Goal: Entertainment & Leisure: Browse casually

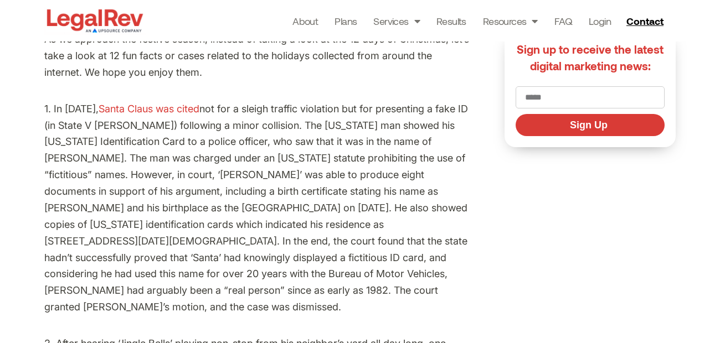
scroll to position [443, 0]
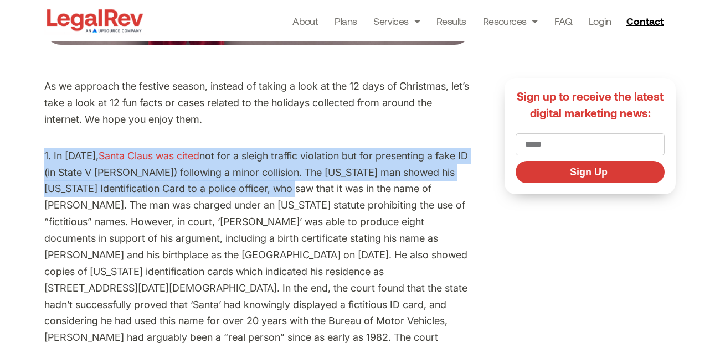
drag, startPoint x: 245, startPoint y: 118, endPoint x: 260, endPoint y: 196, distance: 79.5
click at [260, 196] on p "1. In [DATE], [PERSON_NAME] was cited" at bounding box center [257, 255] width 427 height 215
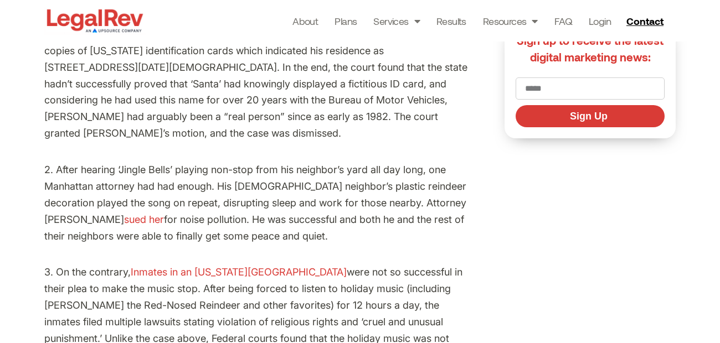
scroll to position [665, 0]
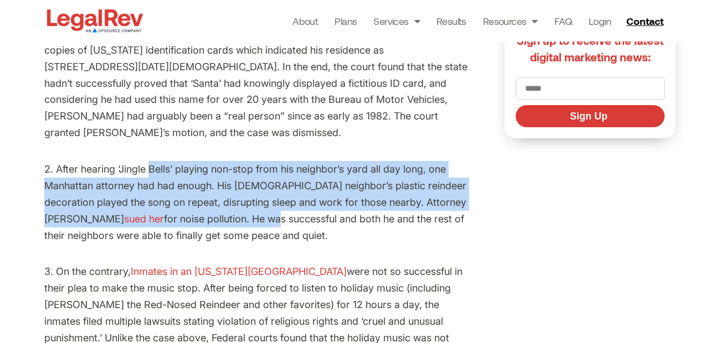
drag, startPoint x: 151, startPoint y: 158, endPoint x: 199, endPoint y: 201, distance: 64.8
click at [199, 201] on p "2. After hearing ‘Jingle Bells’ playing non-stop from his neighbor’s yard all d…" at bounding box center [257, 202] width 427 height 83
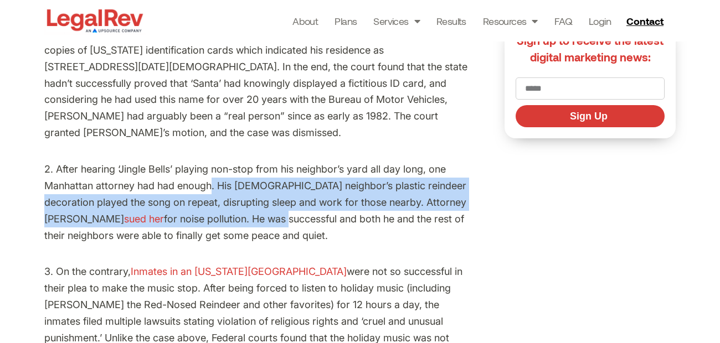
drag, startPoint x: 199, startPoint y: 201, endPoint x: 211, endPoint y: 172, distance: 31.6
click at [211, 172] on p "2. After hearing ‘Jingle Bells’ playing non-stop from his neighbor’s yard all d…" at bounding box center [257, 202] width 427 height 83
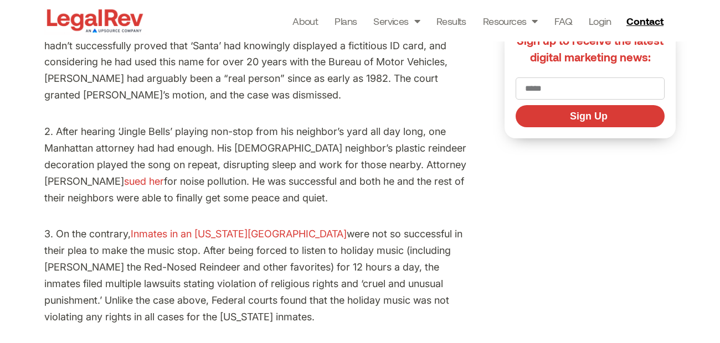
scroll to position [720, 0]
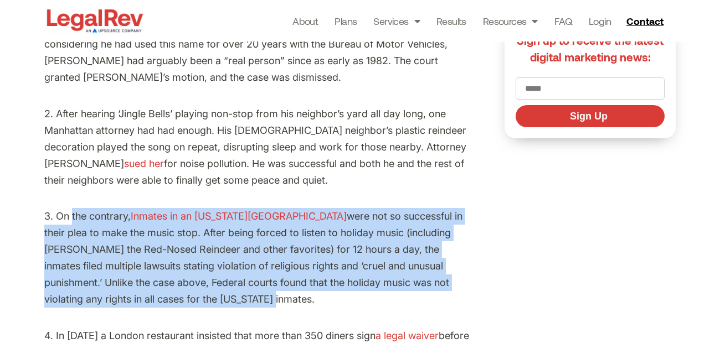
drag, startPoint x: 72, startPoint y: 202, endPoint x: 131, endPoint y: 281, distance: 99.0
click at [131, 281] on p "3. On the contrary, Inmates in an [US_STATE] jail were not so successful in the…" at bounding box center [257, 257] width 427 height 99
drag, startPoint x: 131, startPoint y: 281, endPoint x: 92, endPoint y: 198, distance: 92.2
click at [92, 208] on p "3. On the contrary, Inmates in an [US_STATE] jail were not so successful in the…" at bounding box center [257, 257] width 427 height 99
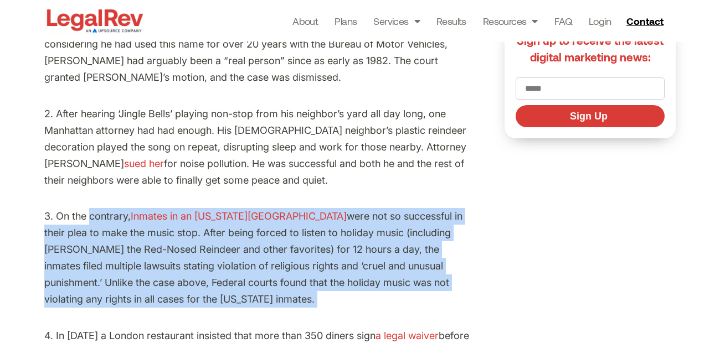
click at [92, 208] on p "3. On the contrary, Inmates in an [US_STATE] jail were not so successful in the…" at bounding box center [257, 257] width 427 height 99
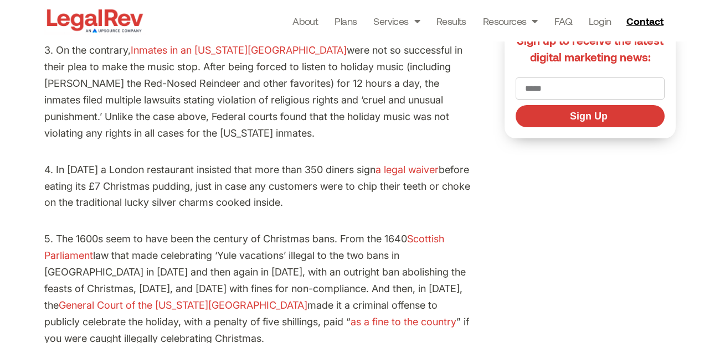
scroll to position [942, 0]
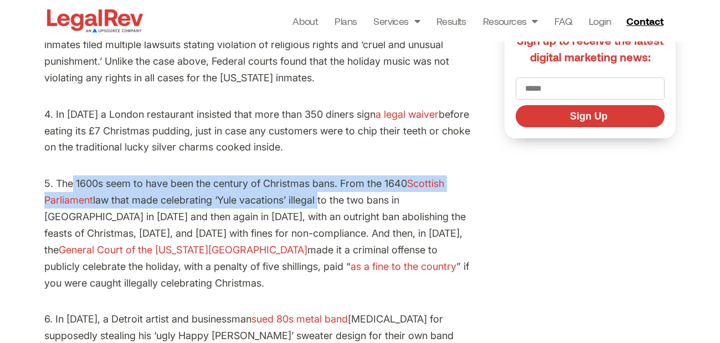
drag, startPoint x: 73, startPoint y: 160, endPoint x: 319, endPoint y: 183, distance: 247.6
click at [319, 183] on p "5. The 1600s seem to have been the century of Christmas bans. From the 1640 Sco…" at bounding box center [257, 234] width 427 height 116
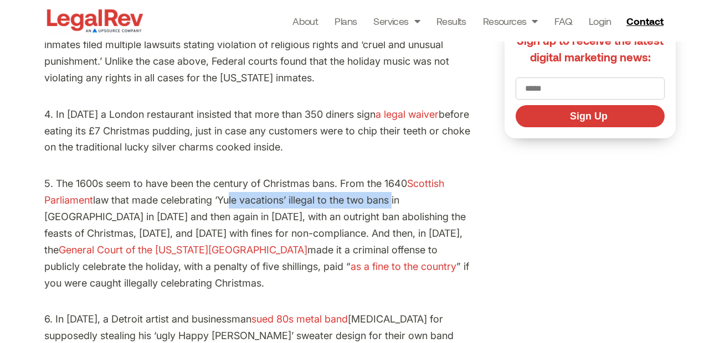
drag, startPoint x: 226, startPoint y: 182, endPoint x: 395, endPoint y: 189, distance: 169.1
click at [395, 189] on p "5. The 1600s seem to have been the century of Christmas bans. From the 1640 Sco…" at bounding box center [257, 234] width 427 height 116
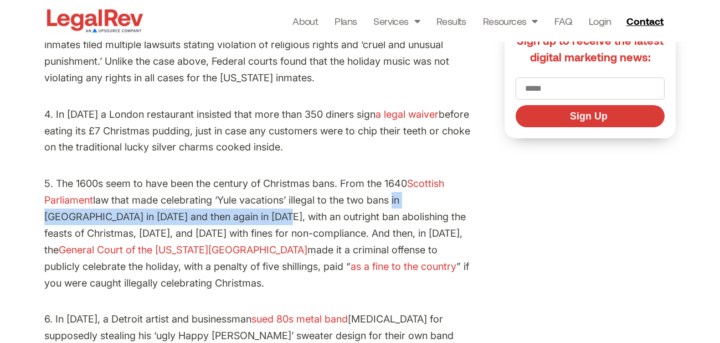
drag, startPoint x: 395, startPoint y: 189, endPoint x: 220, endPoint y: 202, distance: 174.9
click at [220, 202] on p "5. The 1600s seem to have been the century of Christmas bans. From the 1640 Sco…" at bounding box center [257, 234] width 427 height 116
click at [222, 201] on p "5. The 1600s seem to have been the century of Christmas bans. From the 1640 Sco…" at bounding box center [257, 234] width 427 height 116
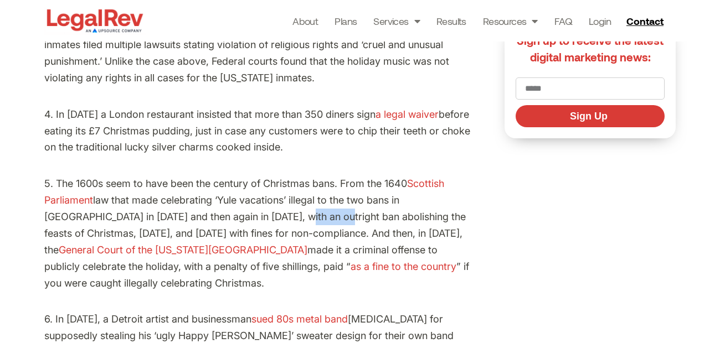
drag, startPoint x: 244, startPoint y: 193, endPoint x: 281, endPoint y: 203, distance: 38.8
click at [281, 203] on p "5. The 1600s seem to have been the century of Christmas bans. From the 1640 Sco…" at bounding box center [257, 234] width 427 height 116
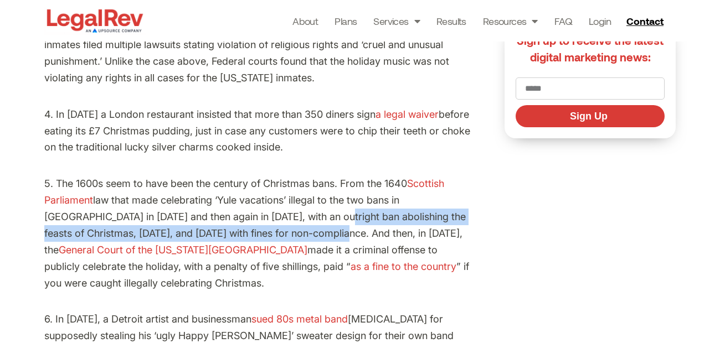
drag, startPoint x: 281, startPoint y: 203, endPoint x: 282, endPoint y: 221, distance: 18.3
click at [282, 221] on p "5. The 1600s seem to have been the century of Christmas bans. From the 1640 Sco…" at bounding box center [257, 234] width 427 height 116
click at [284, 222] on p "5. The 1600s seem to have been the century of Christmas bans. From the 1640 Sco…" at bounding box center [257, 234] width 427 height 116
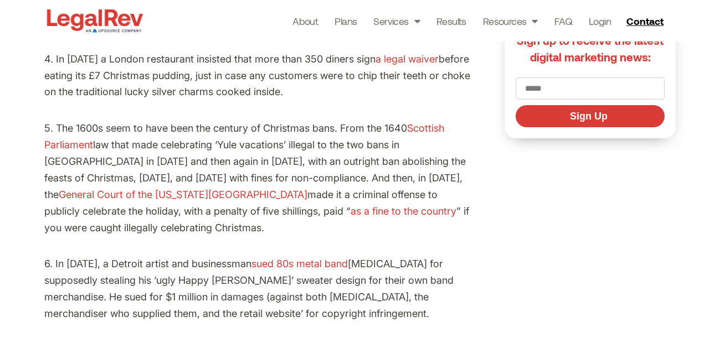
scroll to position [1052, 0]
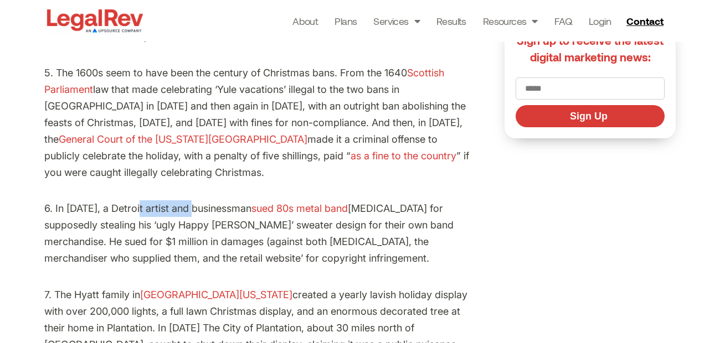
drag, startPoint x: 190, startPoint y: 190, endPoint x: 132, endPoint y: 196, distance: 57.9
click at [133, 200] on p "6. In [DATE], a Detroit artist and businessman sued 80s metal band [MEDICAL_DAT…" at bounding box center [257, 233] width 427 height 66
click at [132, 200] on p "6. In [DATE], a Detroit artist and businessman sued 80s metal band [MEDICAL_DAT…" at bounding box center [257, 233] width 427 height 66
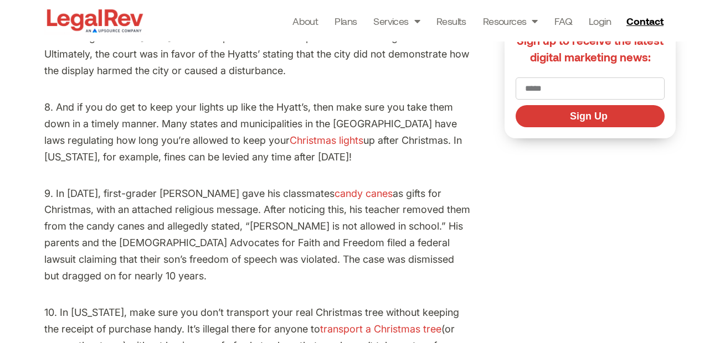
scroll to position [1385, 0]
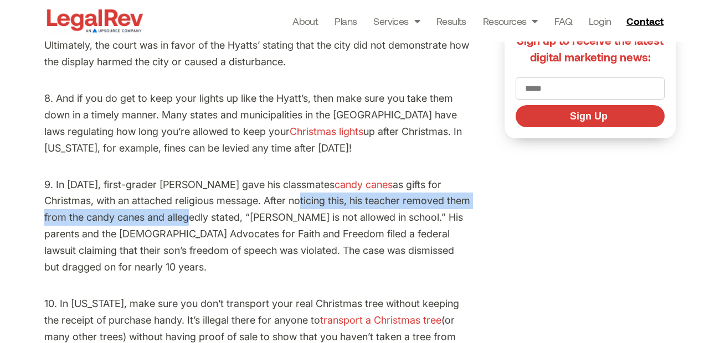
drag, startPoint x: 200, startPoint y: 182, endPoint x: 109, endPoint y: 194, distance: 92.7
click at [109, 194] on p "9. In [DATE], first-grader [PERSON_NAME] gave his classmates candy canes as gif…" at bounding box center [257, 226] width 427 height 99
click at [107, 194] on p "9. In [DATE], first-grader [PERSON_NAME] gave his classmates candy canes as gif…" at bounding box center [257, 226] width 427 height 99
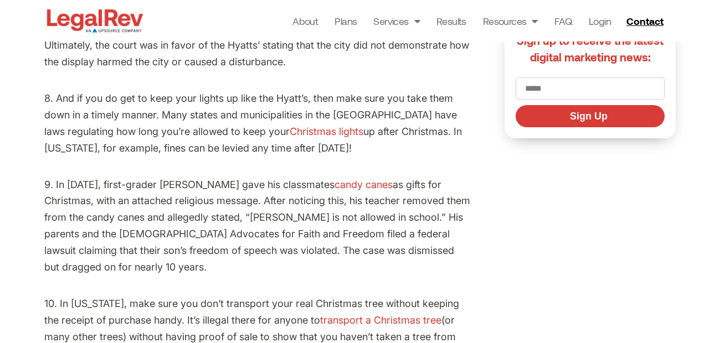
click at [106, 191] on p "9. In [DATE], first-grader [PERSON_NAME] gave his classmates candy canes as gif…" at bounding box center [257, 226] width 427 height 99
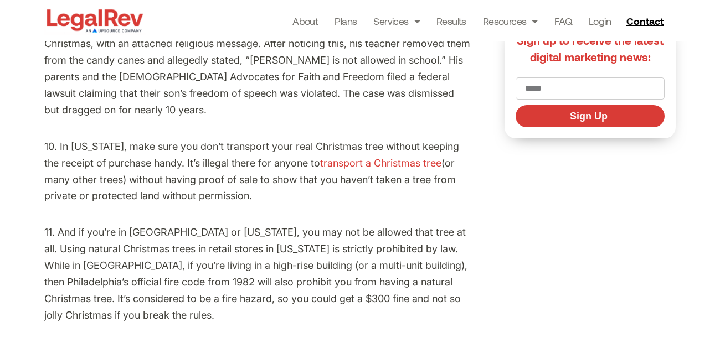
scroll to position [1551, 0]
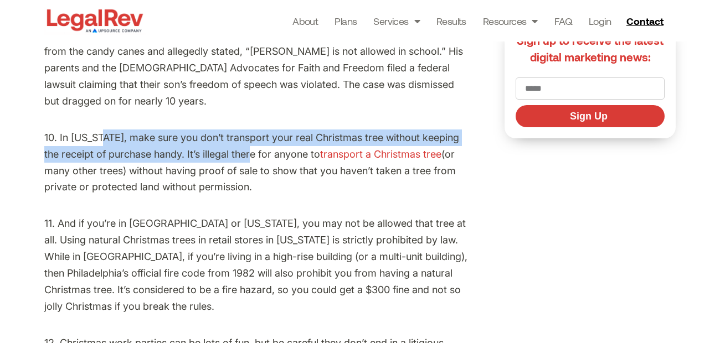
drag, startPoint x: 113, startPoint y: 121, endPoint x: 241, endPoint y: 145, distance: 130.1
click at [241, 145] on p "10. In [US_STATE], make sure you don’t transport your real Christmas tree witho…" at bounding box center [257, 163] width 427 height 66
drag, startPoint x: 295, startPoint y: 168, endPoint x: 58, endPoint y: 128, distance: 239.8
click at [59, 130] on p "10. In [US_STATE], make sure you don’t transport your real Christmas tree witho…" at bounding box center [257, 163] width 427 height 66
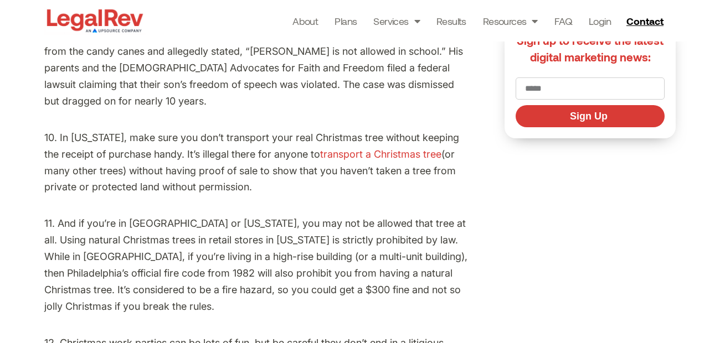
click at [58, 130] on p "10. In [US_STATE], make sure you don’t transport your real Christmas tree witho…" at bounding box center [257, 163] width 427 height 66
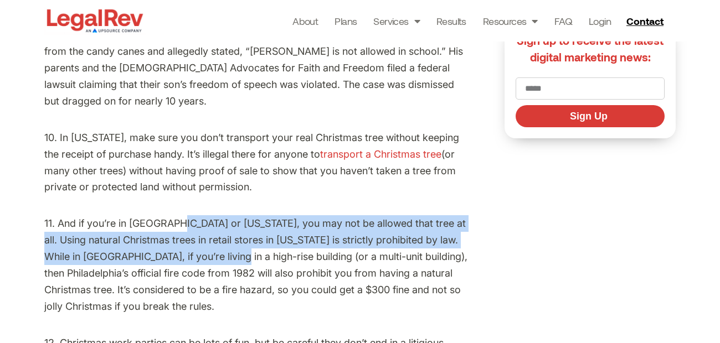
drag, startPoint x: 175, startPoint y: 204, endPoint x: 227, endPoint y: 241, distance: 63.9
click at [227, 241] on p "11. And if you’re in [GEOGRAPHIC_DATA] or [US_STATE], you may not be allowed th…" at bounding box center [257, 264] width 427 height 99
click at [223, 241] on p "11. And if you’re in [GEOGRAPHIC_DATA] or [US_STATE], you may not be allowed th…" at bounding box center [257, 264] width 427 height 99
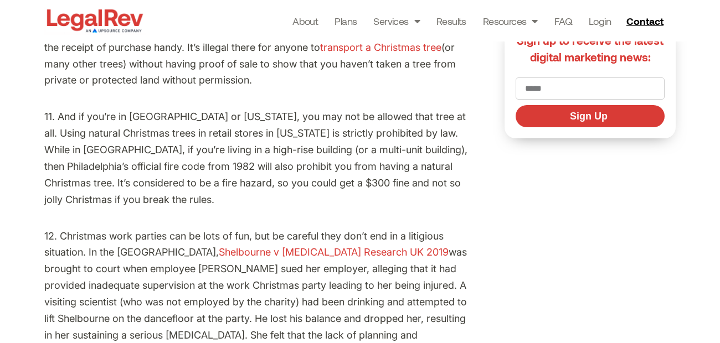
scroll to position [1717, 0]
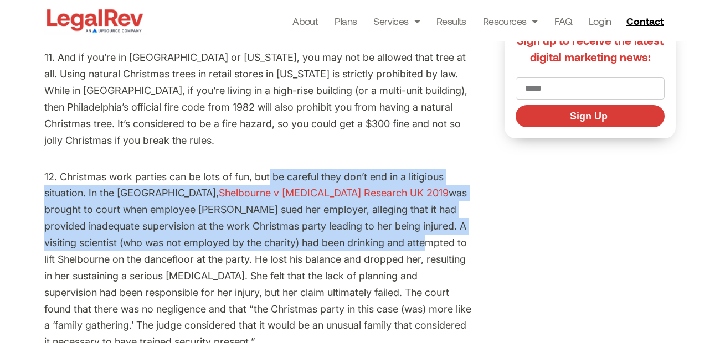
drag, startPoint x: 270, startPoint y: 161, endPoint x: 328, endPoint y: 230, distance: 90.4
click at [329, 232] on p "12. Christmas work parties can be lots of fun, but be careful they don’t end in…" at bounding box center [257, 260] width 427 height 182
click at [328, 230] on p "12. Christmas work parties can be lots of fun, but be careful they don’t end in…" at bounding box center [257, 260] width 427 height 182
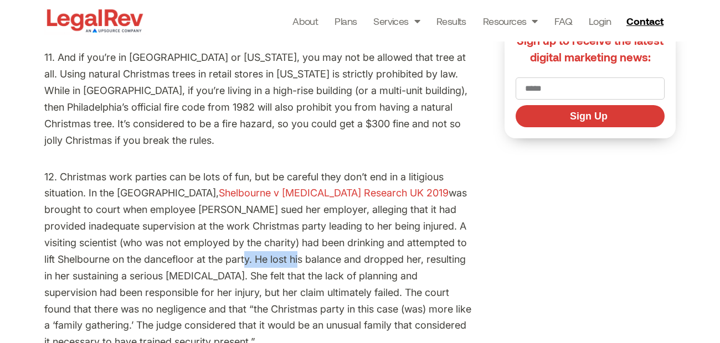
drag, startPoint x: 154, startPoint y: 240, endPoint x: 212, endPoint y: 246, distance: 57.9
click at [212, 246] on p "12. Christmas work parties can be lots of fun, but be careful they don’t end in…" at bounding box center [257, 260] width 427 height 182
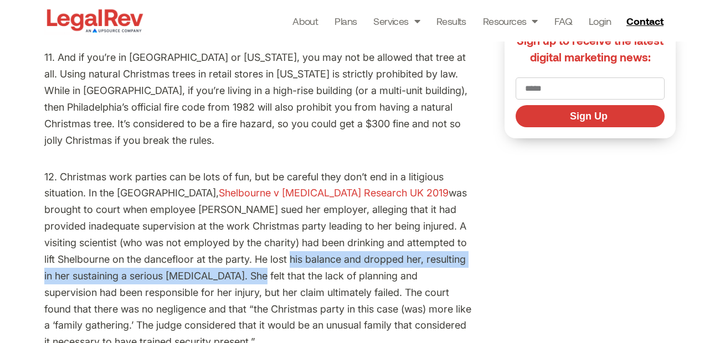
drag, startPoint x: 203, startPoint y: 244, endPoint x: 200, endPoint y: 264, distance: 19.6
click at [200, 264] on p "12. Christmas work parties can be lots of fun, but be careful they don’t end in…" at bounding box center [257, 260] width 427 height 182
click at [199, 264] on p "12. Christmas work parties can be lots of fun, but be careful they don’t end in…" at bounding box center [257, 260] width 427 height 182
click at [132, 250] on p "12. Christmas work parties can be lots of fun, but be careful they don’t end in…" at bounding box center [257, 260] width 427 height 182
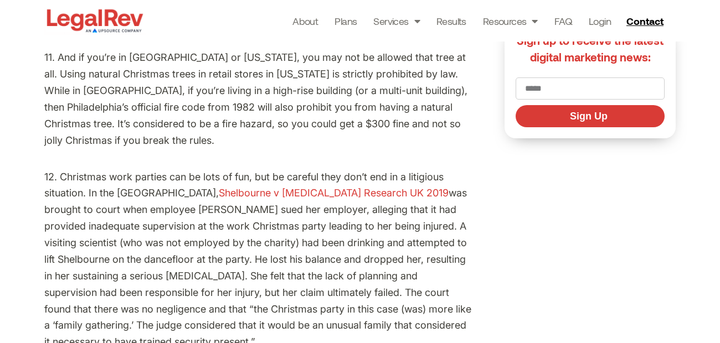
click at [129, 236] on p "12. Christmas work parties can be lots of fun, but be careful they don’t end in…" at bounding box center [257, 260] width 427 height 182
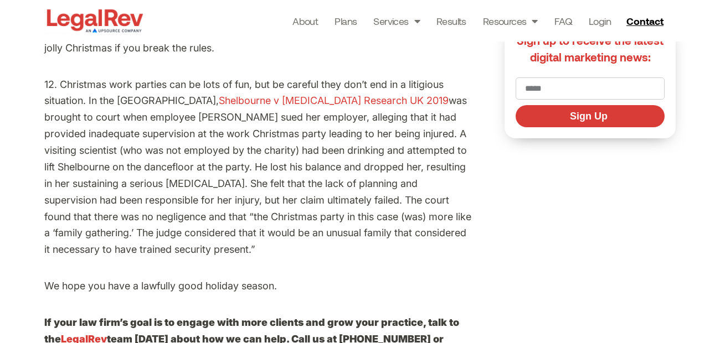
scroll to position [1828, 0]
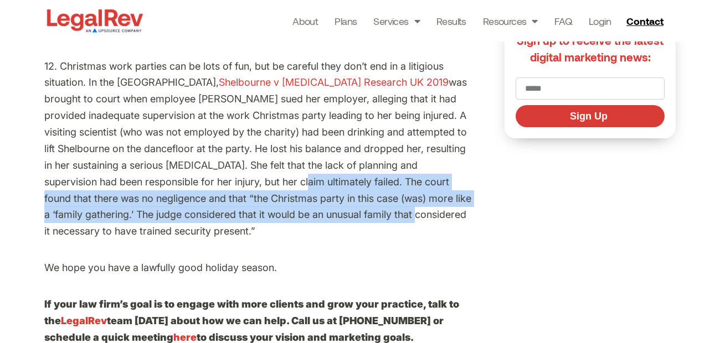
drag, startPoint x: 249, startPoint y: 188, endPoint x: 318, endPoint y: 202, distance: 70.1
click at [318, 202] on p "12. Christmas work parties can be lots of fun, but be careful they don’t end in…" at bounding box center [257, 149] width 427 height 182
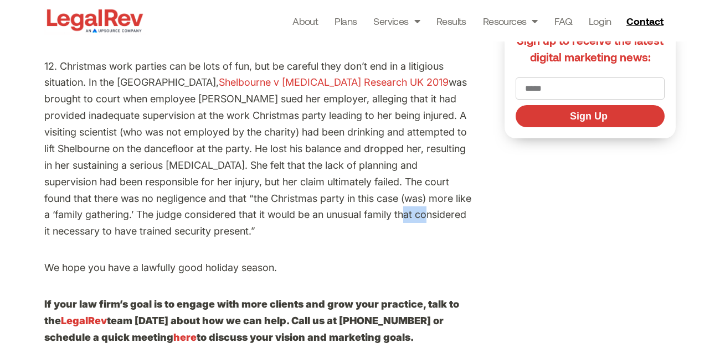
click at [318, 202] on p "12. Christmas work parties can be lots of fun, but be careful they don’t end in…" at bounding box center [257, 149] width 427 height 182
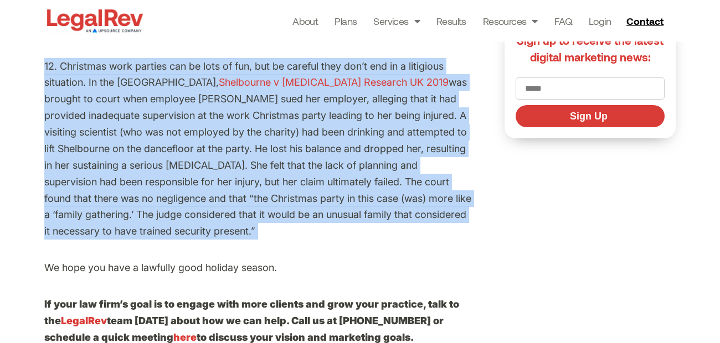
click at [318, 202] on p "12. Christmas work parties can be lots of fun, but be careful they don’t end in…" at bounding box center [257, 149] width 427 height 182
click at [323, 197] on p "12. Christmas work parties can be lots of fun, but be careful they don’t end in…" at bounding box center [257, 149] width 427 height 182
click at [300, 158] on p "12. Christmas work parties can be lots of fun, but be careful they don’t end in…" at bounding box center [257, 149] width 427 height 182
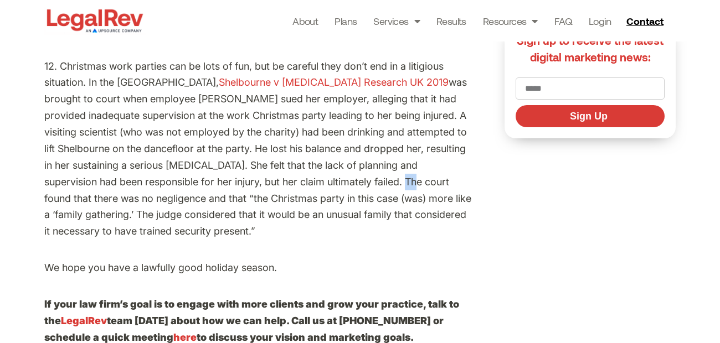
click at [300, 158] on p "12. Christmas work parties can be lots of fun, but be careful they don’t end in…" at bounding box center [257, 149] width 427 height 182
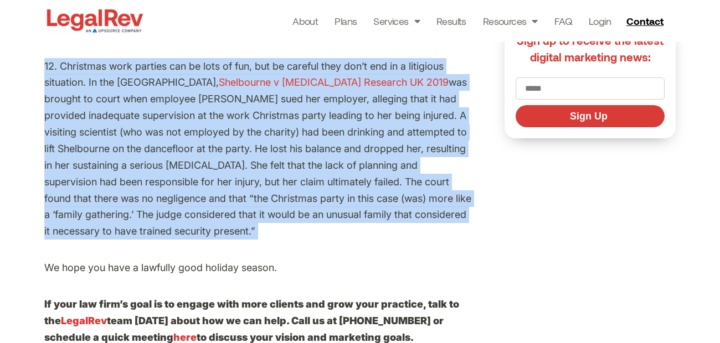
click at [300, 158] on p "12. Christmas work parties can be lots of fun, but be careful they don’t end in…" at bounding box center [257, 149] width 427 height 182
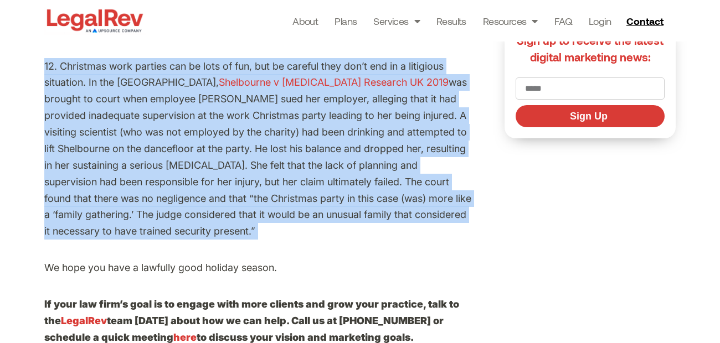
click at [300, 158] on p "12. Christmas work parties can be lots of fun, but be careful they don’t end in…" at bounding box center [257, 149] width 427 height 182
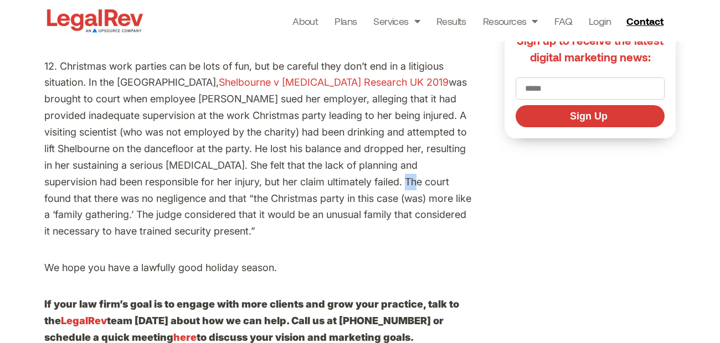
click at [300, 158] on p "12. Christmas work parties can be lots of fun, but be careful they don’t end in…" at bounding box center [257, 149] width 427 height 182
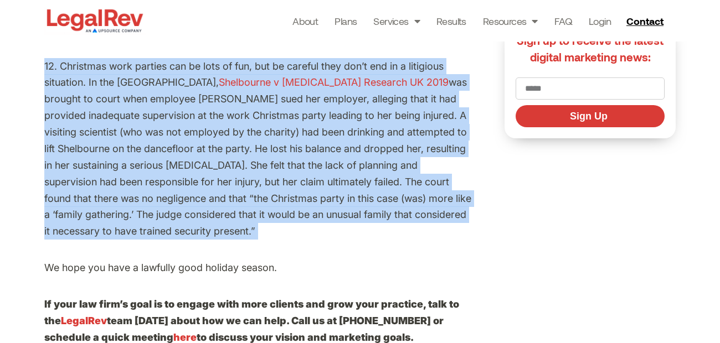
click at [300, 158] on p "12. Christmas work parties can be lots of fun, but be careful they don’t end in…" at bounding box center [257, 149] width 427 height 182
